Goal: Browse casually

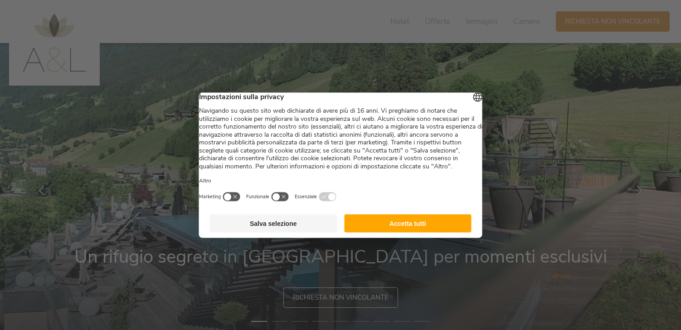
click at [397, 232] on button "Accetta tutti" at bounding box center [407, 223] width 127 height 18
click at [397, 237] on img at bounding box center [340, 190] width 681 height 295
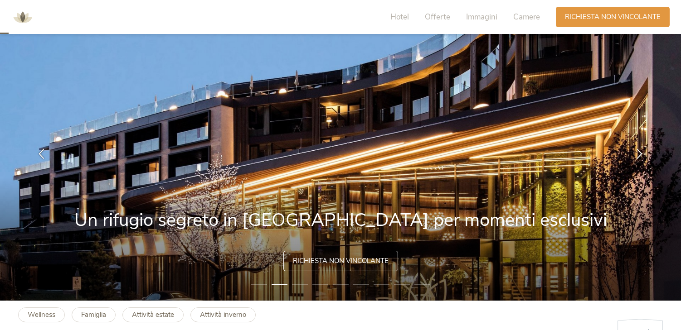
scroll to position [26, 0]
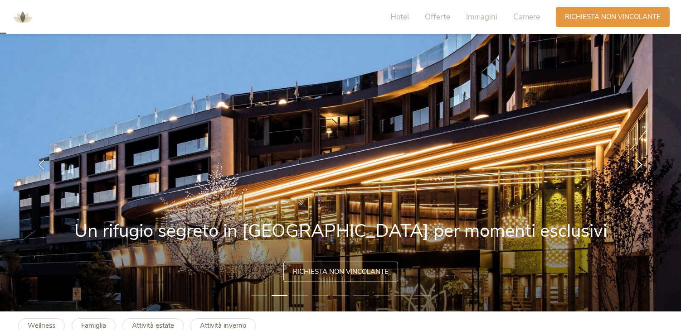
click at [299, 295] on li "3" at bounding box center [300, 295] width 16 height 9
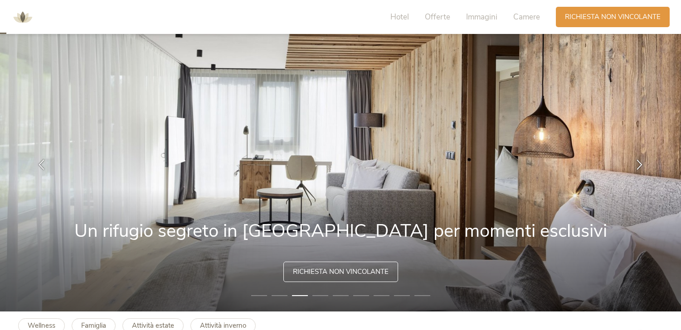
click at [320, 295] on li "4" at bounding box center [320, 295] width 16 height 9
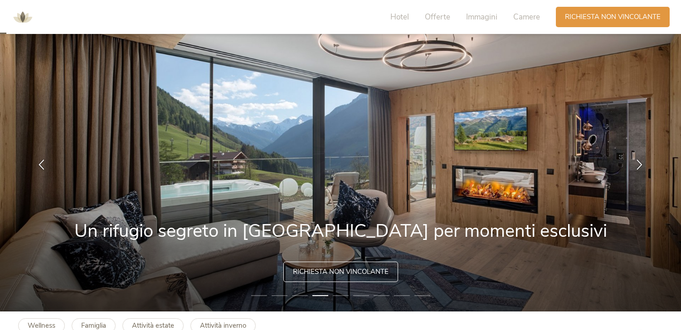
click at [342, 295] on li "5" at bounding box center [341, 295] width 16 height 9
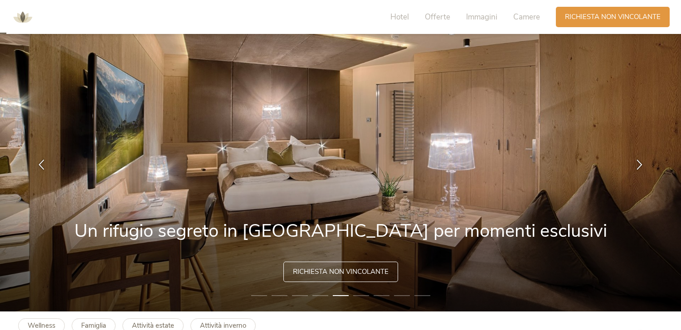
click at [364, 298] on li "6" at bounding box center [361, 295] width 16 height 9
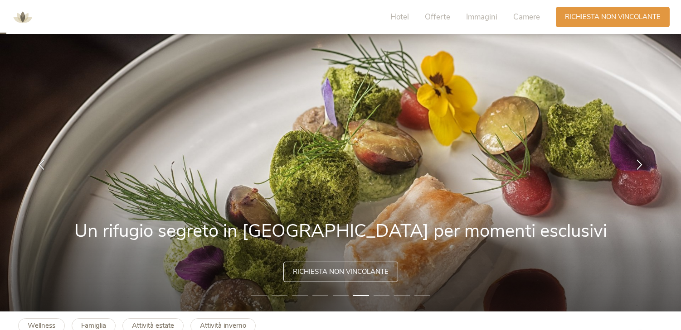
click at [383, 294] on li "7" at bounding box center [381, 295] width 16 height 9
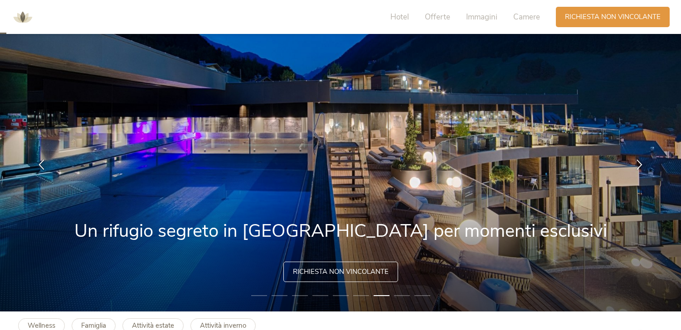
click at [403, 297] on li "8" at bounding box center [402, 295] width 16 height 9
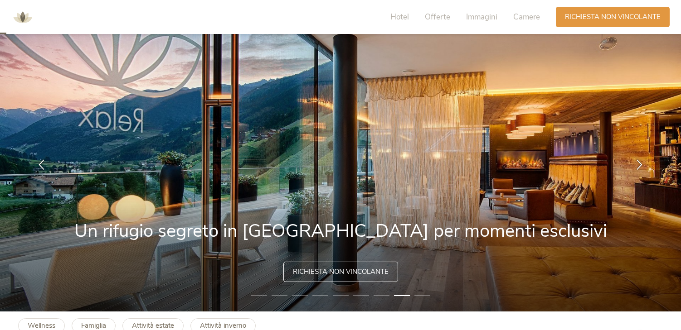
click at [417, 296] on li "9" at bounding box center [422, 295] width 16 height 9
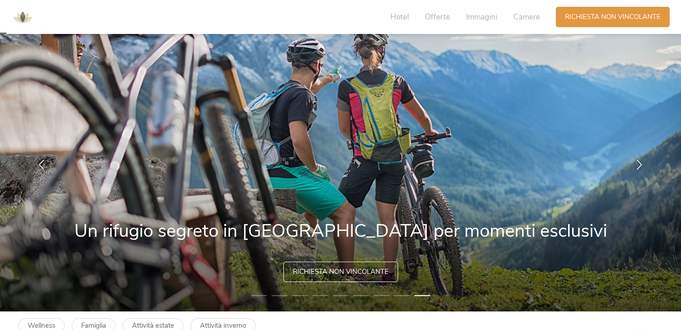
click at [260, 296] on li "1" at bounding box center [259, 295] width 16 height 9
